Goal: Transaction & Acquisition: Purchase product/service

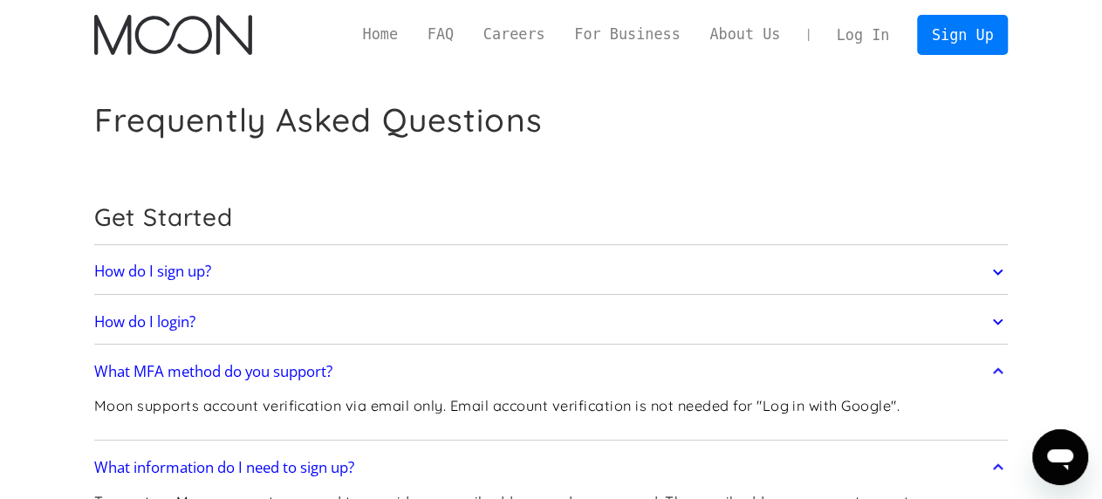
click at [858, 37] on link "Log In" at bounding box center [863, 35] width 82 height 38
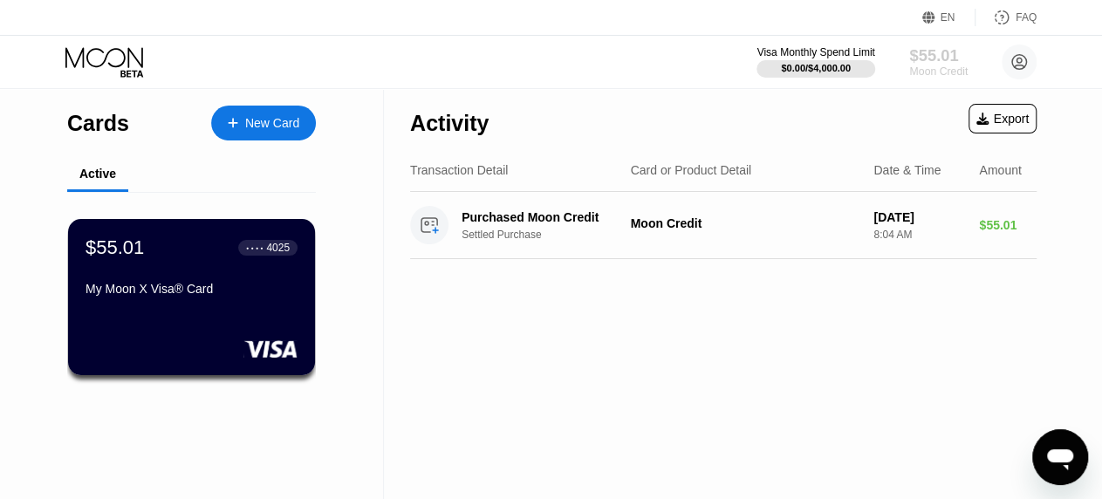
click at [924, 63] on div "$55.01" at bounding box center [938, 55] width 58 height 18
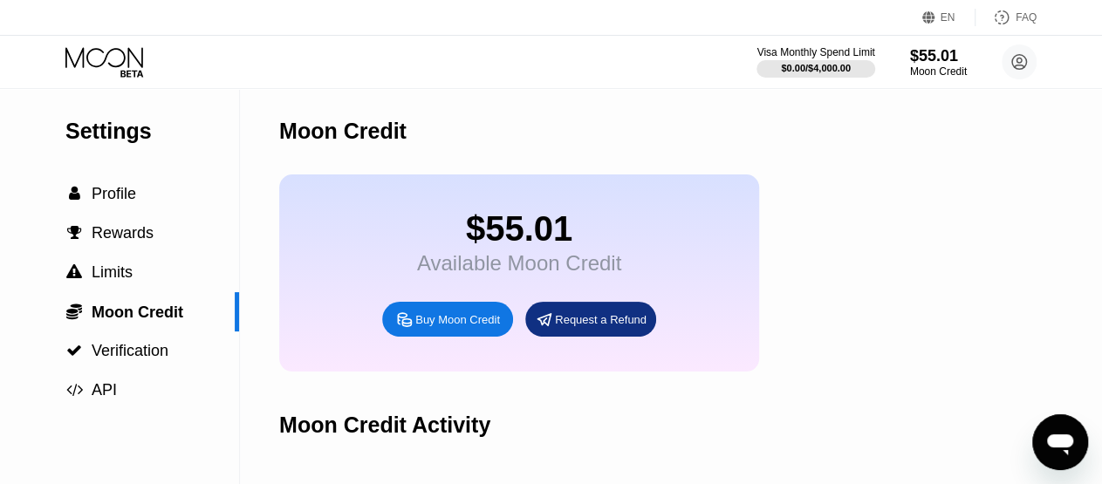
click at [441, 327] on div "Buy Moon Credit" at bounding box center [457, 319] width 85 height 15
type input "0"
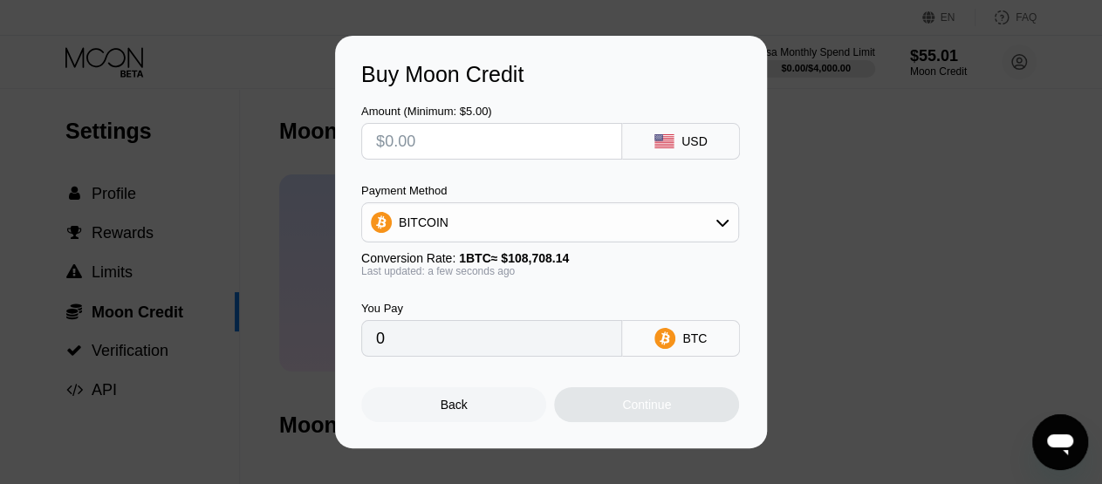
click at [481, 137] on input "text" at bounding box center [491, 141] width 231 height 35
type input "$5"
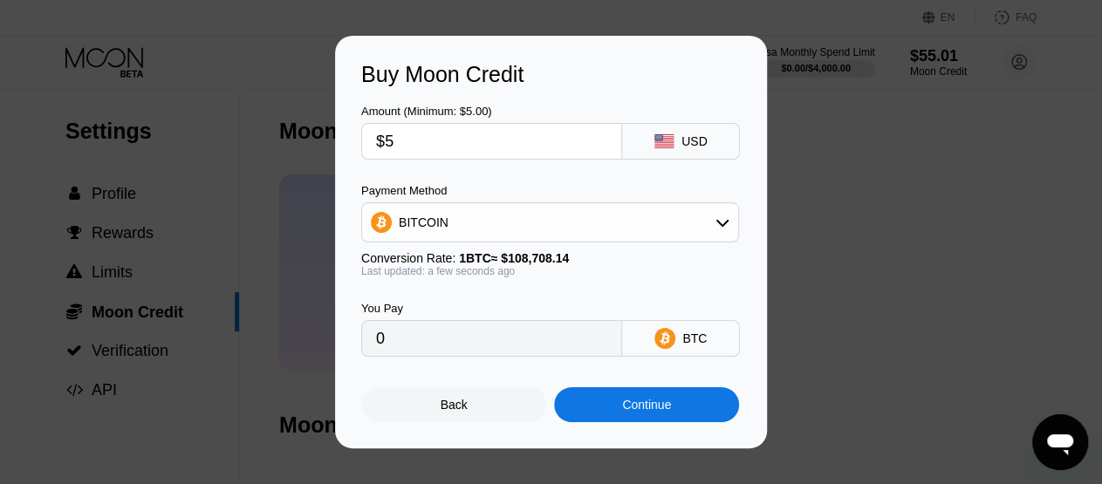
type input "0.00004600"
type input "$50"
type input "0.00045995"
type input "$50"
click at [724, 226] on icon at bounding box center [722, 222] width 14 height 14
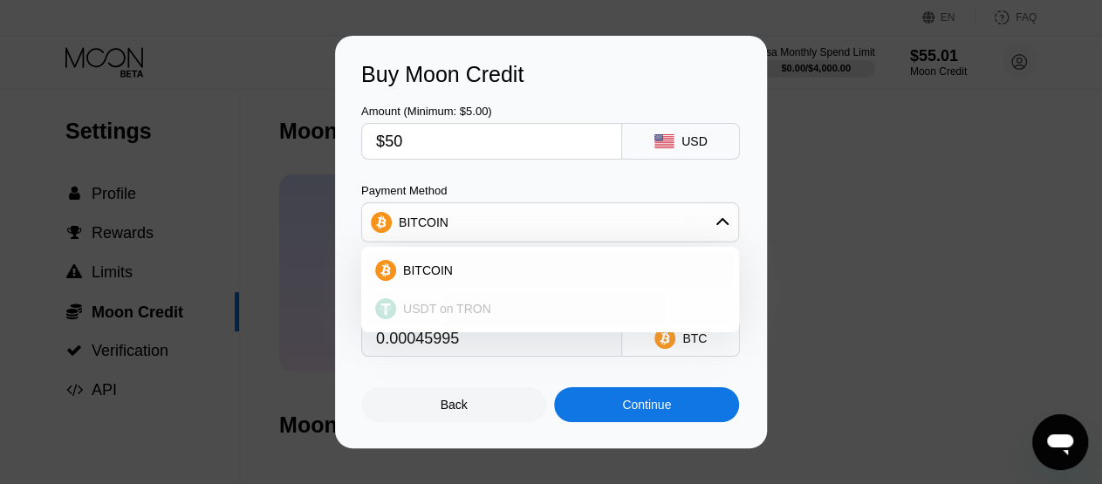
click at [433, 304] on span "USDT on TRON" at bounding box center [447, 309] width 88 height 14
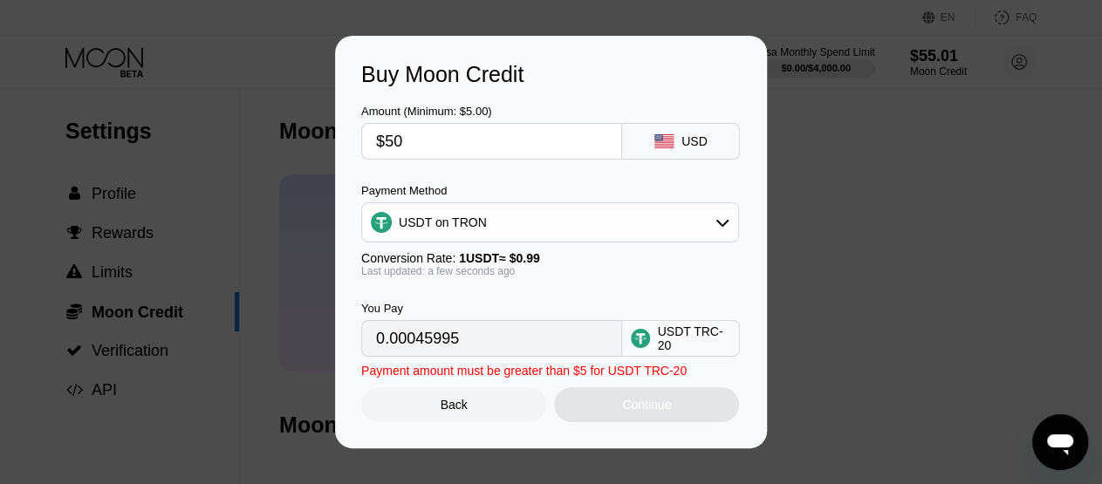
type input "50.51"
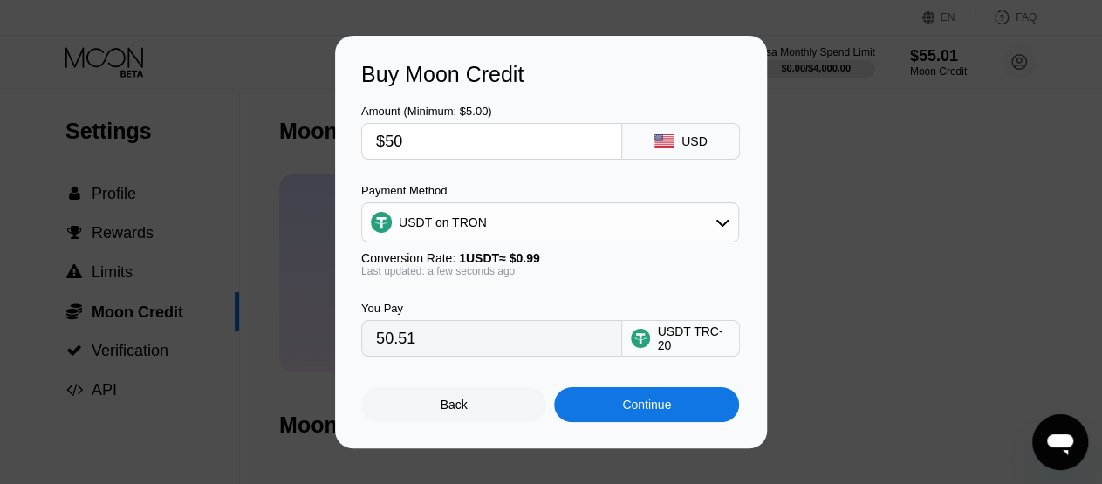
click at [641, 412] on div "Continue" at bounding box center [646, 405] width 49 height 14
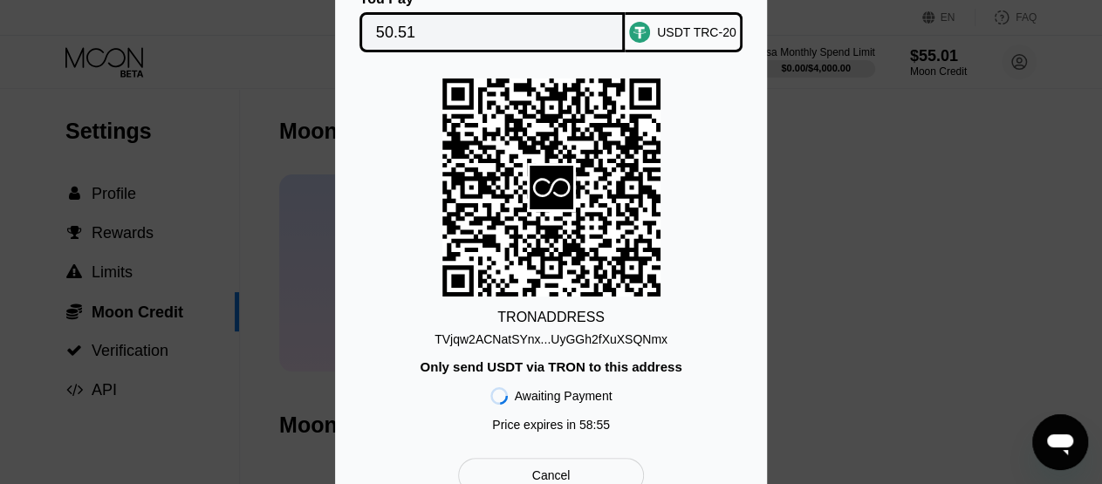
click at [542, 339] on div "TVjqw2ACNatSYnx...UyGGh2fXuXSQNmx" at bounding box center [550, 339] width 233 height 14
click at [428, 28] on input "50.51" at bounding box center [492, 32] width 233 height 35
click at [823, 186] on div "You Pay 50.51 USDT TRC-20 TRON ADDRESS TVjqw2ACNatSYnx...UyGGh2fXuXSQNmx Only s…" at bounding box center [551, 242] width 1102 height 554
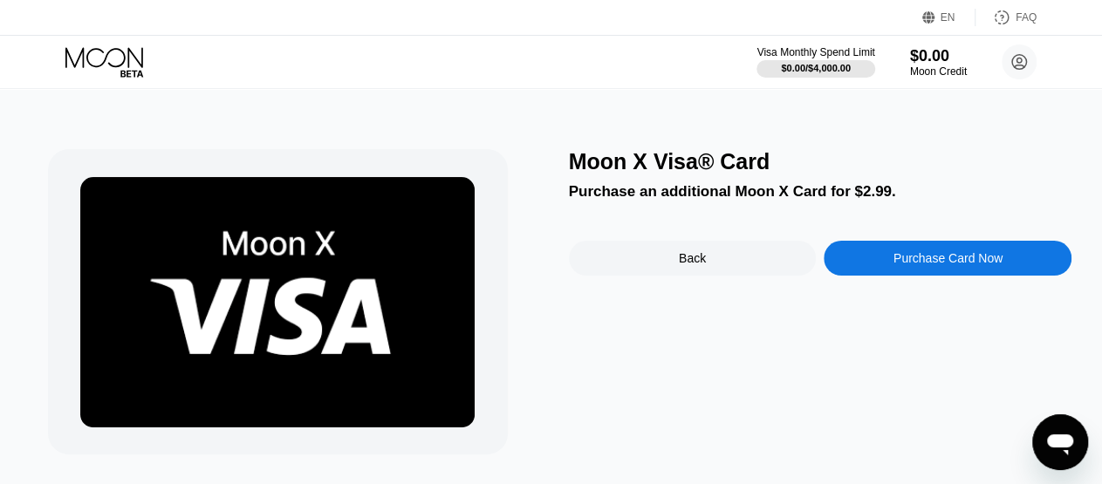
click at [106, 58] on icon at bounding box center [105, 62] width 81 height 31
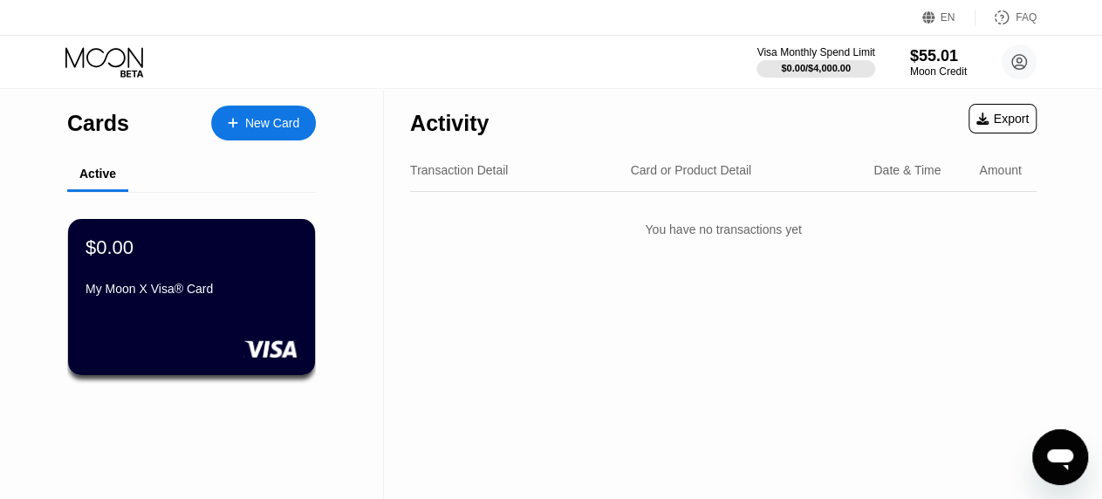
scroll to position [210, 0]
click at [161, 292] on div "My Moon X Visa® Card" at bounding box center [192, 289] width 214 height 14
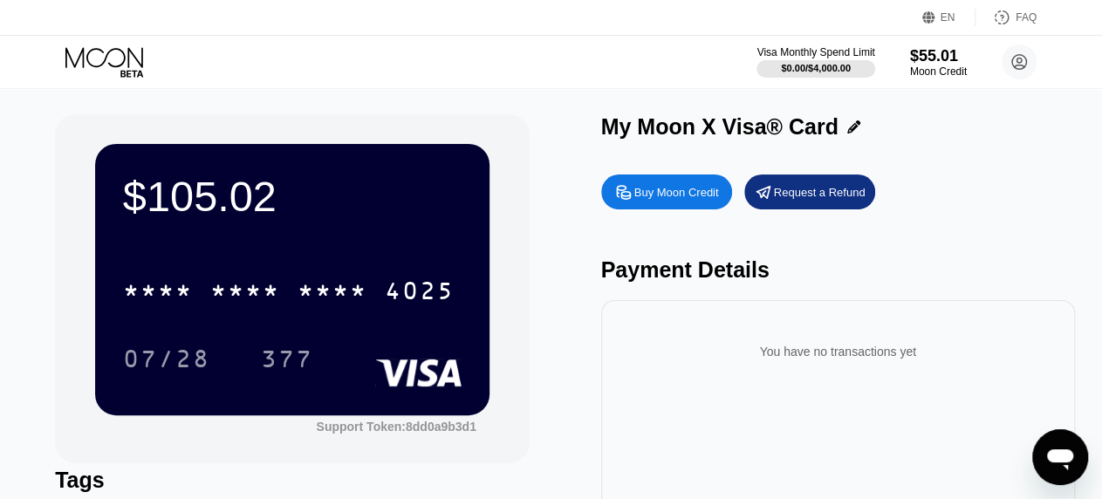
click at [476, 63] on div "Visa Monthly Spend Limit $0.00 / $4,000.00 $55.01 Moon Credit Karen Ditchfield …" at bounding box center [551, 62] width 1102 height 52
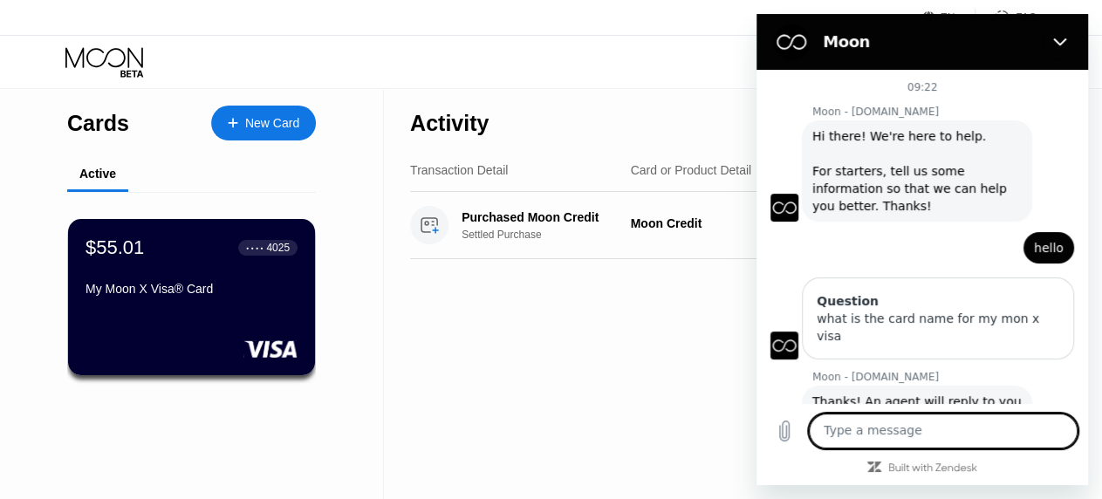
scroll to position [297, 0]
